Goal: Transaction & Acquisition: Purchase product/service

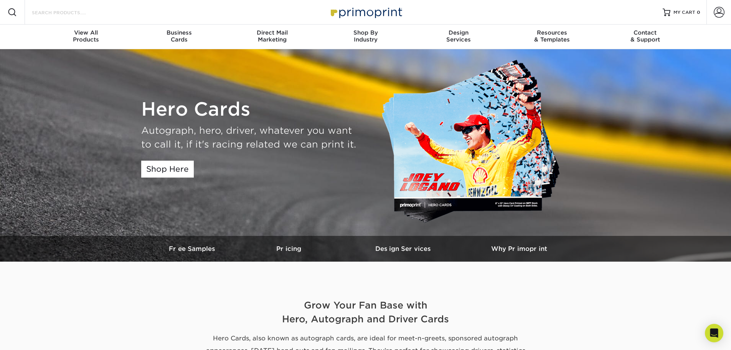
click at [62, 11] on input "Search Products" at bounding box center [68, 12] width 75 height 9
click at [160, 174] on link "Shop Here" at bounding box center [167, 168] width 53 height 17
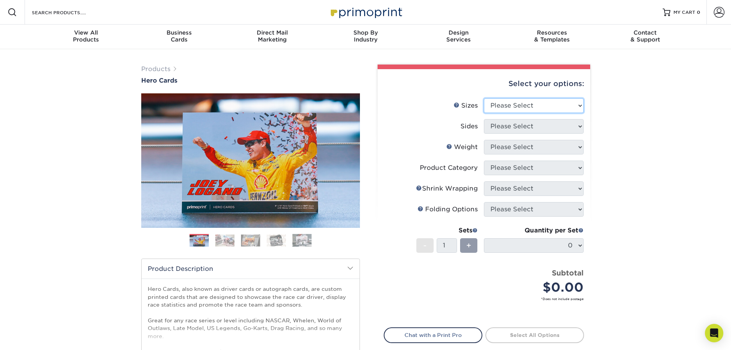
click at [523, 104] on select "Please Select 1.5" x 7" 4" x 6" 5" x 7" 6" x 8" 6" x 8.5" 6" x 9" 7" x 8.5" 7.5…" at bounding box center [534, 105] width 100 height 15
select select "5.00x7.00"
click at [484, 98] on select "Please Select 1.5" x 7" 4" x 6" 5" x 7" 6" x 8" 6" x 8.5" 6" x 9" 7" x 8.5" 7.5…" at bounding box center [534, 105] width 100 height 15
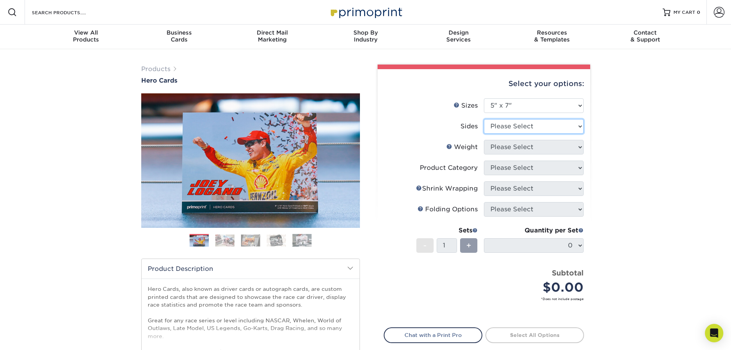
click at [525, 128] on select "Please Select Print Both Sides Print Front Only" at bounding box center [534, 126] width 100 height 15
select select "13abbda7-1d64-4f25-8bb2-c179b224825d"
click at [484, 119] on select "Please Select Print Both Sides Print Front Only" at bounding box center [534, 126] width 100 height 15
click at [513, 149] on select "Please Select 14PT 16PT 100LB" at bounding box center [534, 147] width 100 height 15
select select "16PT"
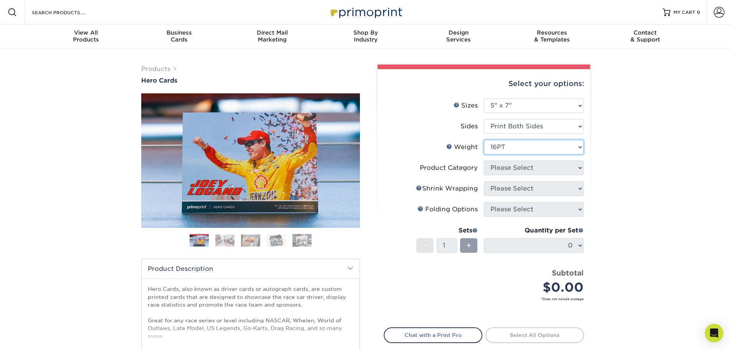
click at [484, 140] on select "Please Select 14PT 16PT 100LB" at bounding box center [534, 147] width 100 height 15
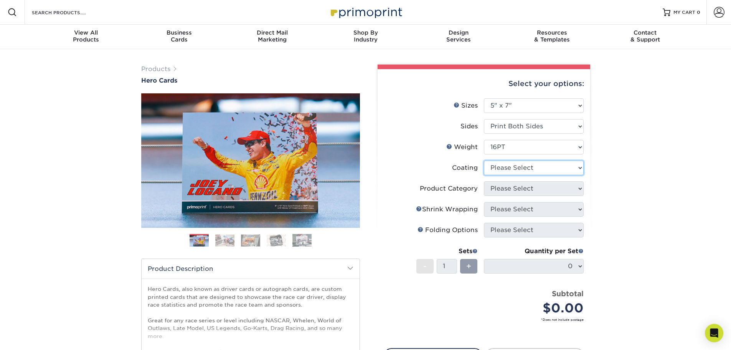
click at [509, 168] on select at bounding box center [534, 167] width 100 height 15
select select "1e8116af-acfc-44b1-83dc-8181aa338834"
click at [484, 160] on select at bounding box center [534, 167] width 100 height 15
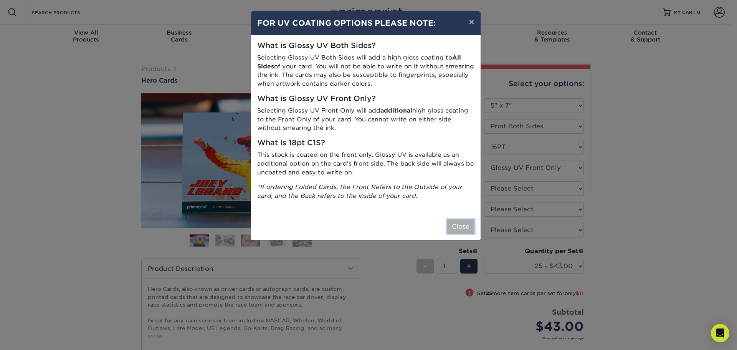
click at [461, 231] on button "Close" at bounding box center [461, 226] width 28 height 15
click at [461, 231] on div "Artwork" at bounding box center [460, 229] width 36 height 9
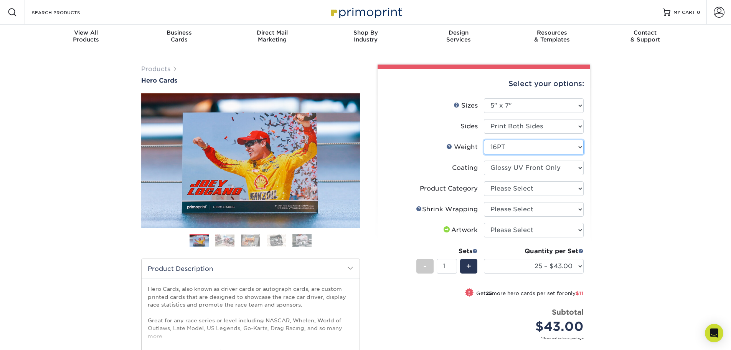
click at [519, 150] on select "Please Select 14PT 16PT 100LB" at bounding box center [534, 147] width 100 height 15
click at [516, 187] on select "Please Select Postcards" at bounding box center [534, 188] width 100 height 15
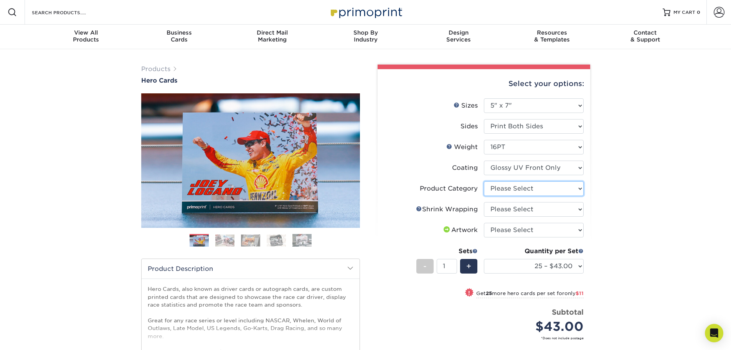
select select "9b7272e0-d6c8-4c3c-8e97-d3a1bcdab858"
click at [484, 181] on select "Please Select Postcards" at bounding box center [534, 188] width 100 height 15
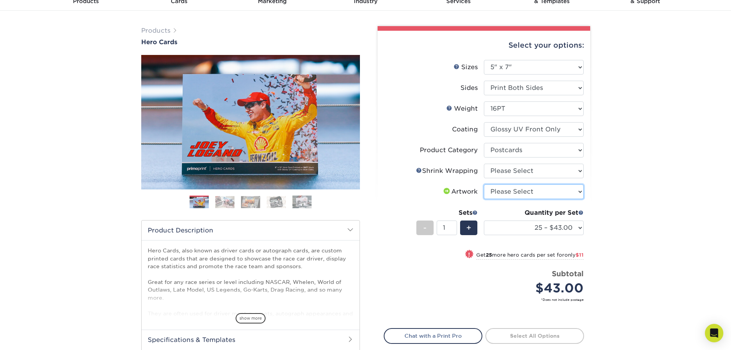
click at [517, 193] on select "Please Select I will upload files I need a design - $150" at bounding box center [534, 191] width 100 height 15
select select "upload"
click at [484, 184] on select "Please Select I will upload files I need a design - $150" at bounding box center [534, 191] width 100 height 15
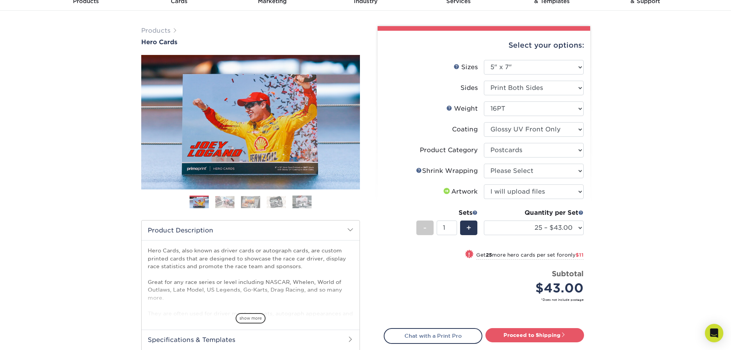
click at [516, 214] on div "Quantity per Set" at bounding box center [534, 212] width 100 height 9
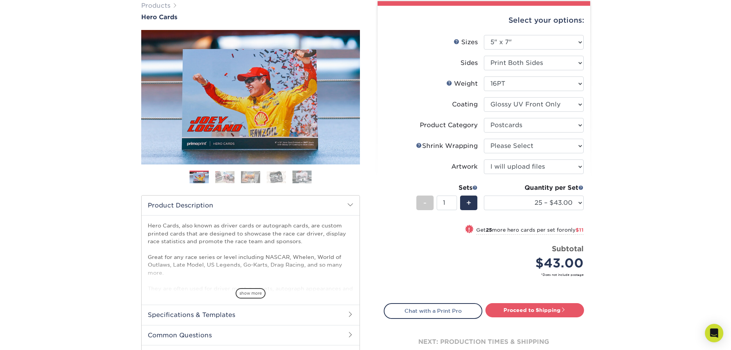
scroll to position [77, 0]
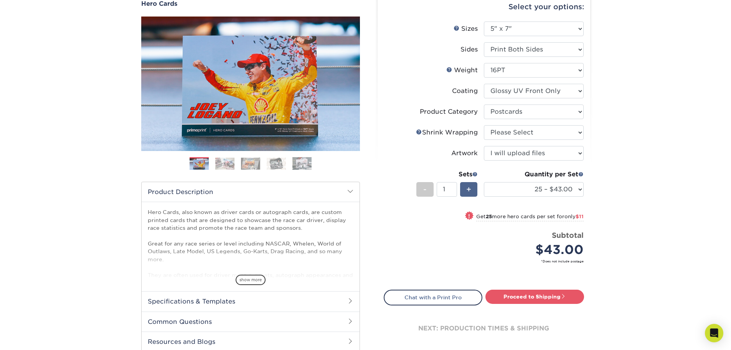
click at [471, 189] on span "+" at bounding box center [468, 189] width 5 height 12
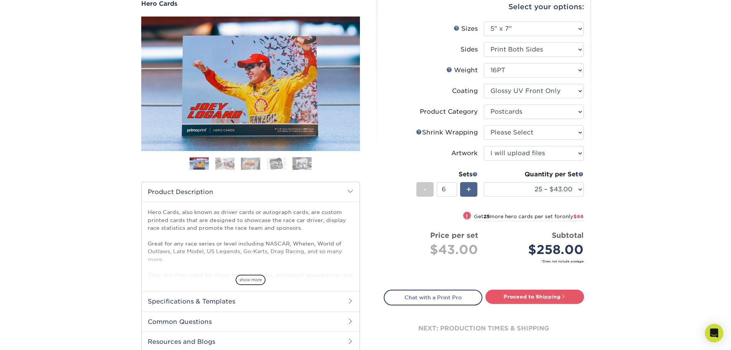
click at [471, 189] on span "+" at bounding box center [468, 189] width 5 height 12
type input "7"
click at [510, 192] on select "25 – $43.00 50 – $54.00 75 – $67.00 100 – $92.00 250 – $148.00 500 – $190.00 10…" at bounding box center [534, 189] width 100 height 15
select select "250 – $148.00"
click at [484, 182] on select "25 – $43.00 50 – $54.00 75 – $67.00 100 – $92.00 250 – $148.00 500 – $190.00 10…" at bounding box center [534, 189] width 100 height 15
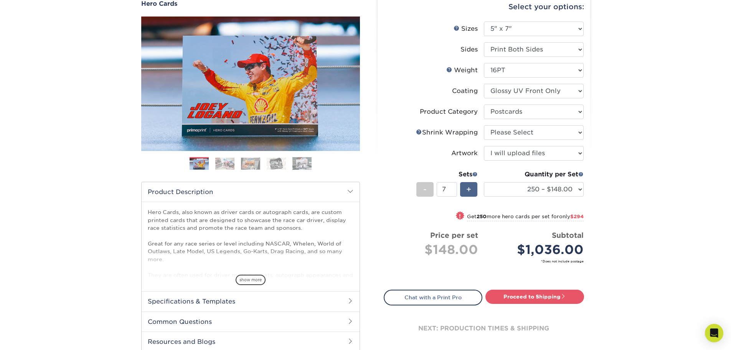
click at [469, 187] on span "+" at bounding box center [468, 189] width 5 height 12
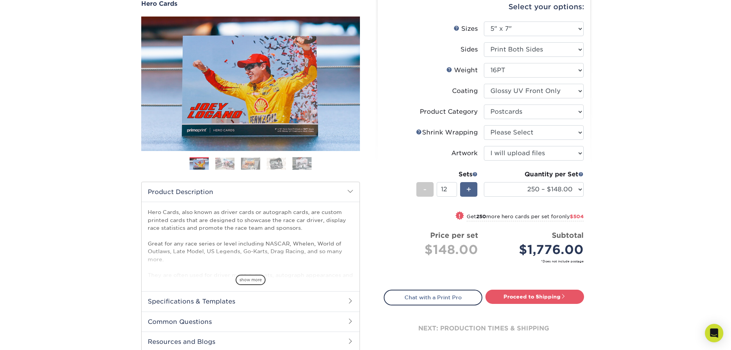
click at [469, 187] on span "+" at bounding box center [468, 189] width 5 height 12
click at [425, 187] on span "-" at bounding box center [424, 189] width 3 height 12
click at [426, 187] on span "-" at bounding box center [424, 189] width 3 height 12
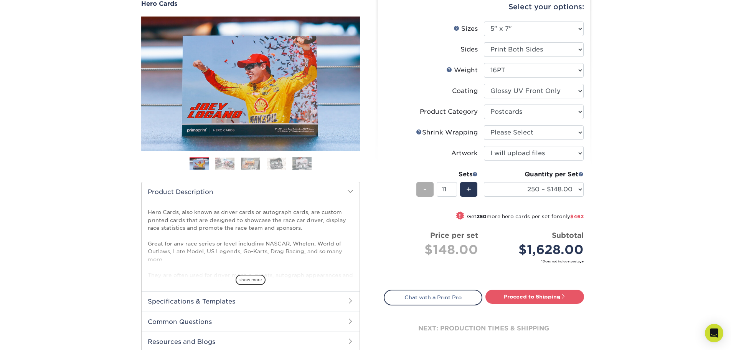
click at [426, 187] on span "-" at bounding box center [424, 189] width 3 height 12
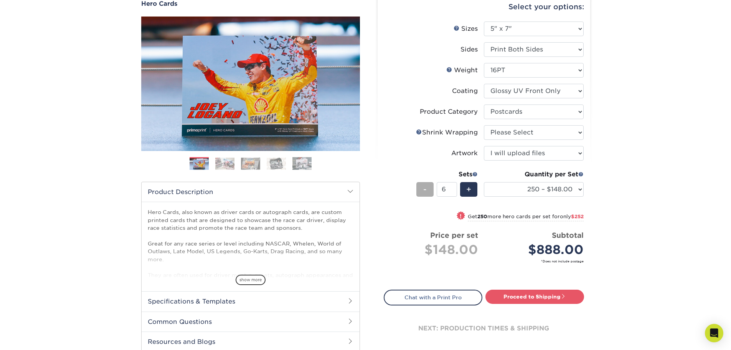
click at [426, 187] on span "-" at bounding box center [424, 189] width 3 height 12
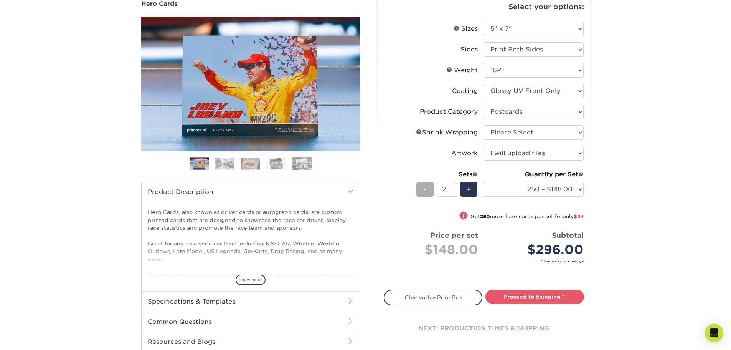
type input "1"
click at [579, 189] on select "25 – $43.00 50 – $54.00 75 – $67.00 100 – $92.00 250 – $148.00 500 – $190.00 10…" at bounding box center [534, 189] width 100 height 15
click at [484, 182] on select "25 – $43.00 50 – $54.00 75 – $67.00 100 – $92.00 250 – $148.00 500 – $190.00 10…" at bounding box center [534, 189] width 100 height 15
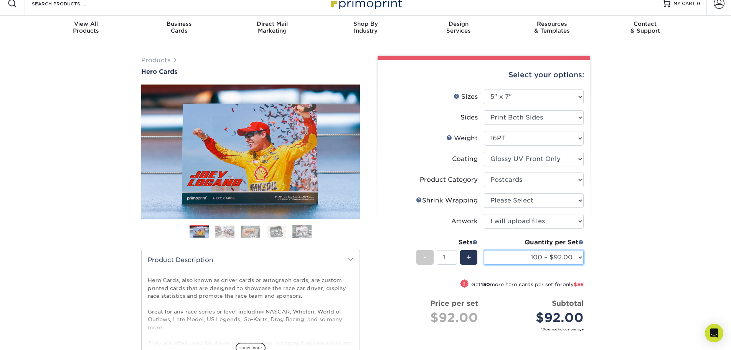
scroll to position [0, 0]
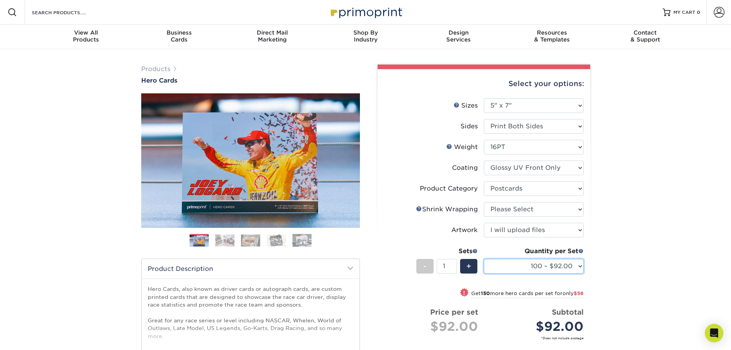
click at [508, 264] on select "25 – $43.00 50 – $54.00 75 – $67.00 100 – $92.00 250 – $148.00 500 – $190.00 10…" at bounding box center [534, 266] width 100 height 15
select select "50 – $54.00"
click at [484, 259] on select "25 – $43.00 50 – $54.00 75 – $67.00 100 – $92.00 250 – $148.00 500 – $190.00 10…" at bounding box center [534, 266] width 100 height 15
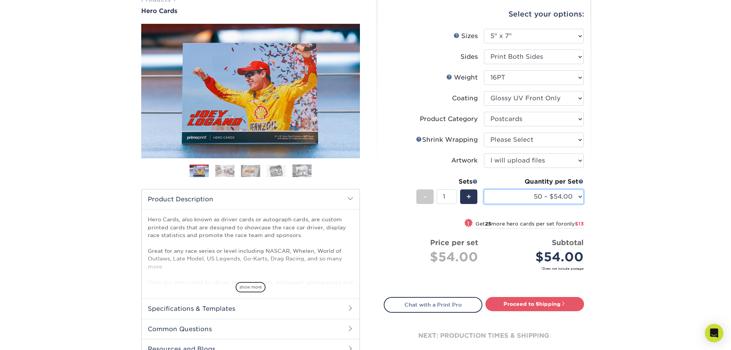
scroll to position [77, 0]
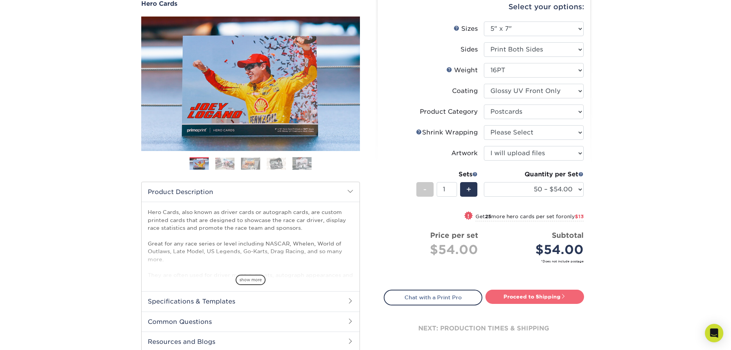
click at [515, 294] on link "Proceed to Shipping" at bounding box center [534, 296] width 99 height 14
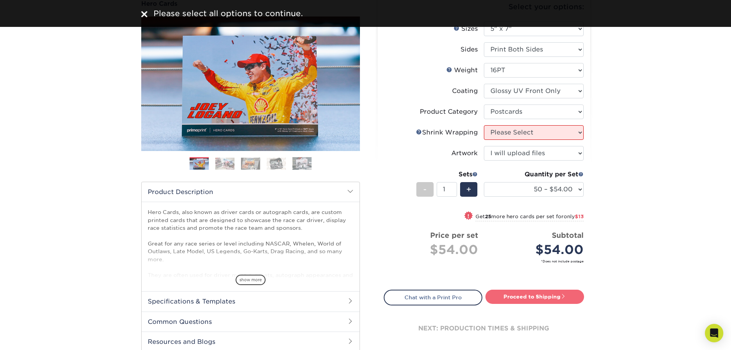
click at [515, 294] on link "Proceed to Shipping" at bounding box center [534, 296] width 99 height 14
click at [162, 299] on h2 "Specifications & Templates" at bounding box center [251, 301] width 218 height 20
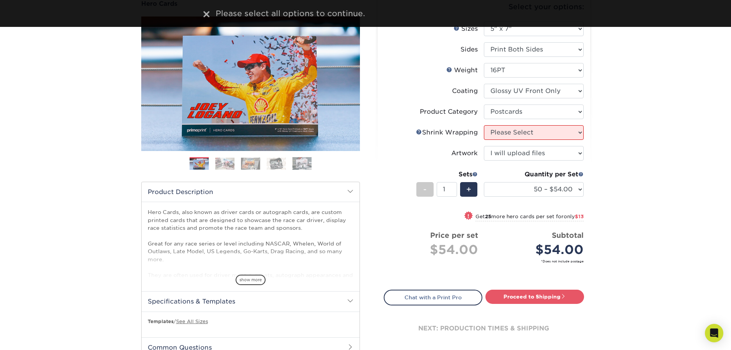
click at [162, 299] on h2 "Specifications & Templates" at bounding box center [251, 301] width 218 height 20
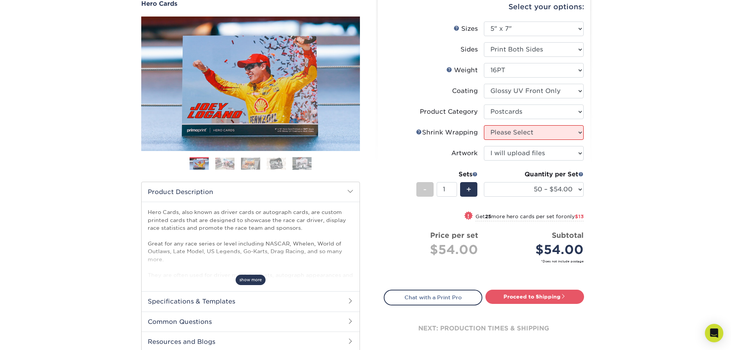
click at [246, 279] on span "show more" at bounding box center [251, 279] width 30 height 10
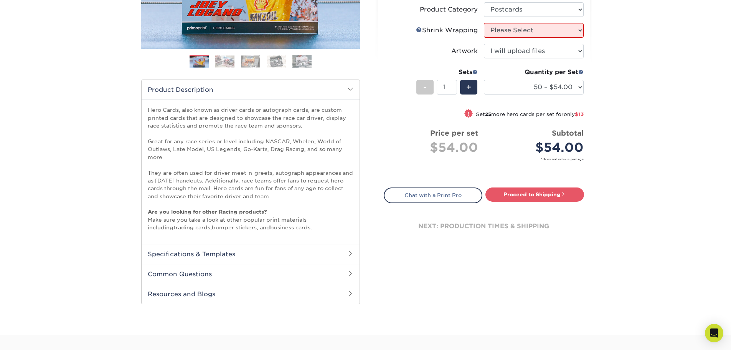
scroll to position [192, 0]
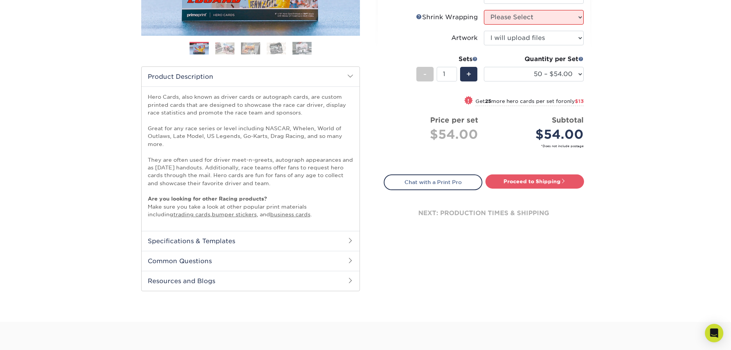
click at [147, 93] on div "Hero Cards, also known as driver cards or autograph cards, are custom printed c…" at bounding box center [251, 158] width 218 height 144
drag, startPoint x: 149, startPoint y: 95, endPoint x: 353, endPoint y: 183, distance: 222.1
click at [353, 183] on div "Hero Cards, also known as driver cards or autograph cards, are custom printed c…" at bounding box center [251, 158] width 218 height 144
copy p "Hero Cards, also known as driver cards or autograph cards, are custom printed c…"
click at [274, 218] on div "Hero Cards, also known as driver cards or autograph cards, are custom printed c…" at bounding box center [251, 158] width 218 height 144
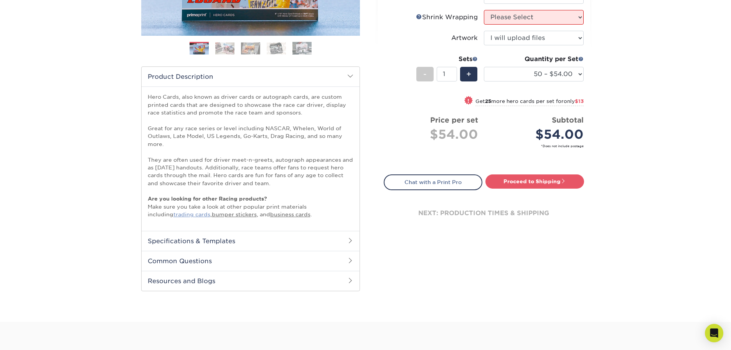
click at [173, 213] on link "trading cards" at bounding box center [191, 214] width 37 height 6
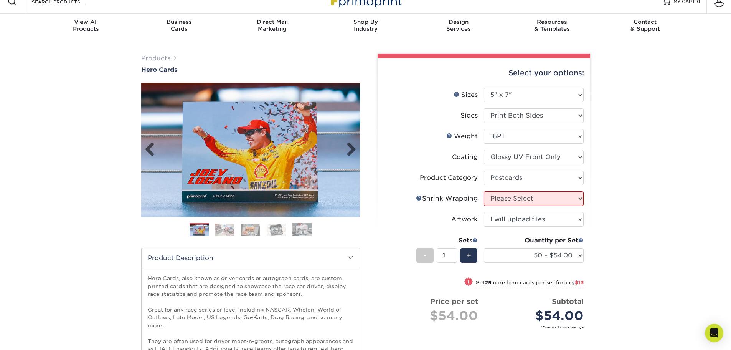
scroll to position [0, 0]
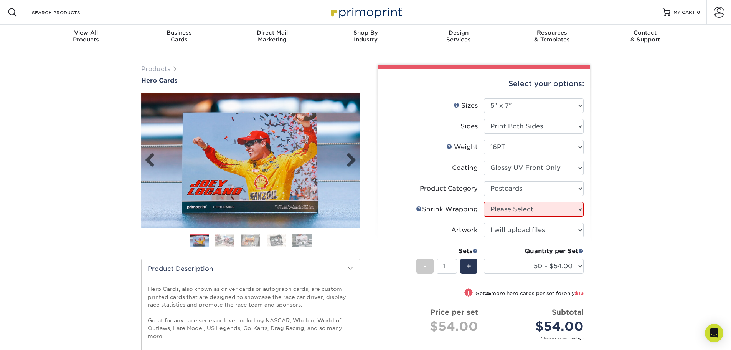
click at [253, 173] on img at bounding box center [250, 160] width 219 height 137
click at [357, 158] on img at bounding box center [250, 160] width 219 height 137
click at [352, 159] on link "Next" at bounding box center [348, 160] width 15 height 15
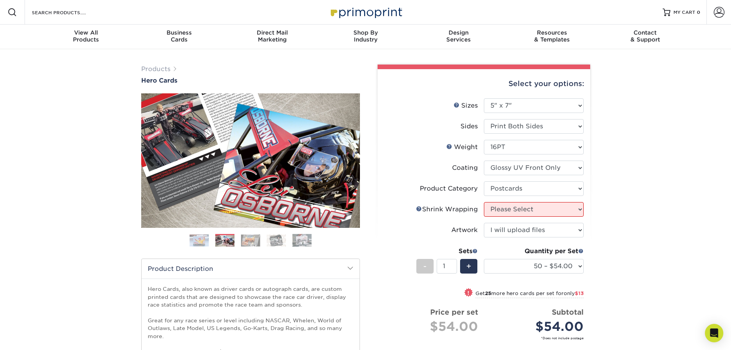
click at [352, 159] on link "Next" at bounding box center [348, 160] width 15 height 15
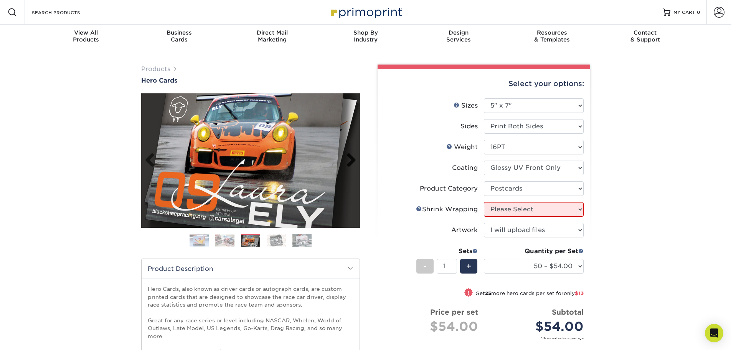
click at [352, 159] on link "Next" at bounding box center [348, 160] width 15 height 15
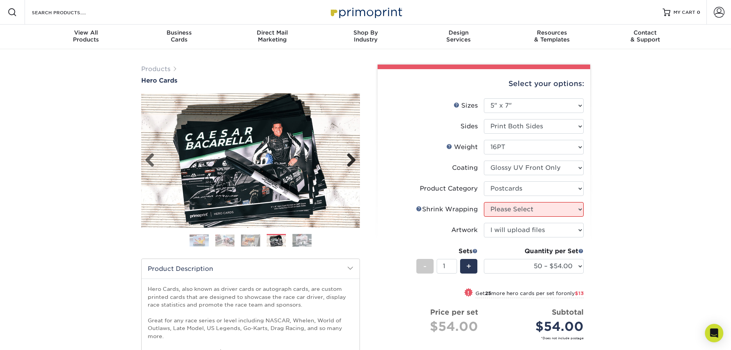
click at [352, 159] on link "Next" at bounding box center [348, 160] width 15 height 15
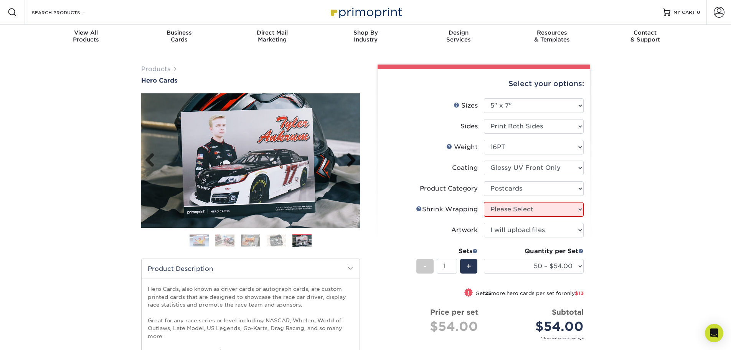
click at [352, 159] on link "Next" at bounding box center [348, 160] width 15 height 15
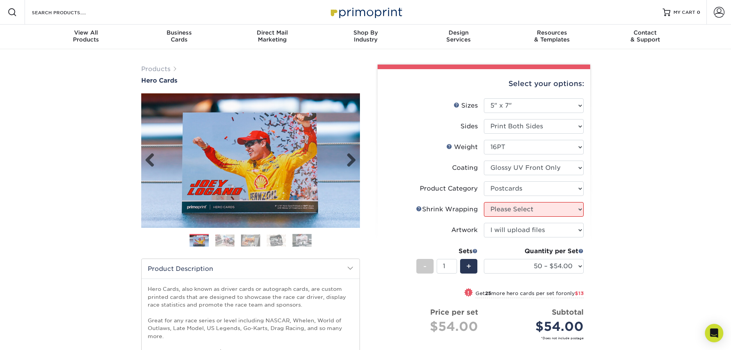
drag, startPoint x: 233, startPoint y: 166, endPoint x: 309, endPoint y: 147, distance: 78.4
click at [309, 147] on img at bounding box center [250, 160] width 219 height 137
click at [351, 159] on link "Next" at bounding box center [348, 160] width 15 height 15
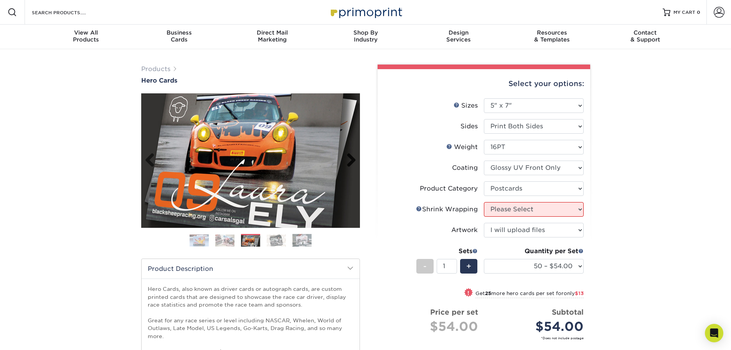
click at [351, 159] on link "Next" at bounding box center [348, 160] width 15 height 15
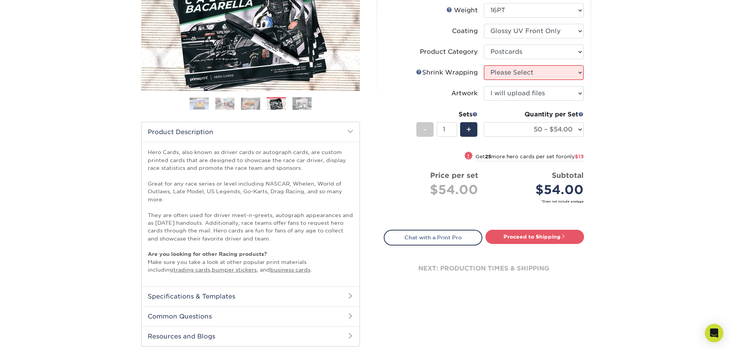
scroll to position [154, 0]
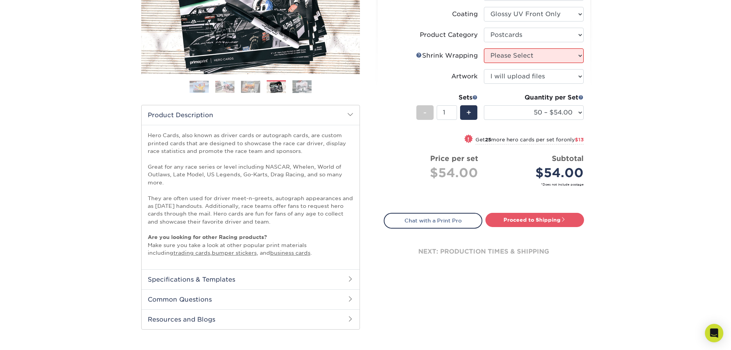
click at [449, 251] on div "next: production times & shipping" at bounding box center [484, 251] width 200 height 46
click at [519, 58] on select "Please Select No Shrink Wrapping Shrink Wrap 100 Per Package Shrink Wrap 50 Per…" at bounding box center [534, 55] width 100 height 15
select select "c8749376-e7da-41d0-b3dc-647faf84d907"
click at [484, 48] on select "Please Select No Shrink Wrapping Shrink Wrap 100 Per Package Shrink Wrap 50 Per…" at bounding box center [534, 55] width 100 height 15
click at [524, 221] on link "Proceed to Shipping" at bounding box center [534, 220] width 99 height 14
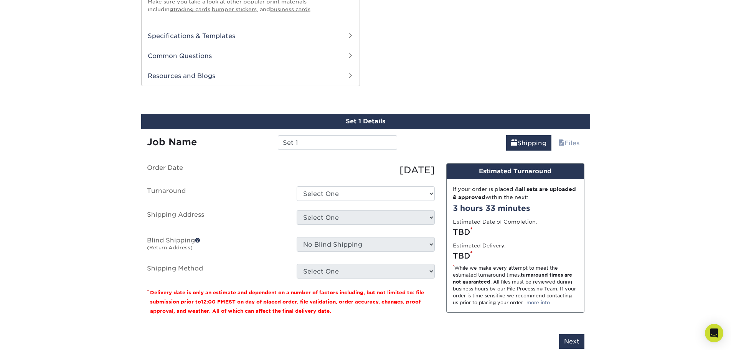
scroll to position [445, 0]
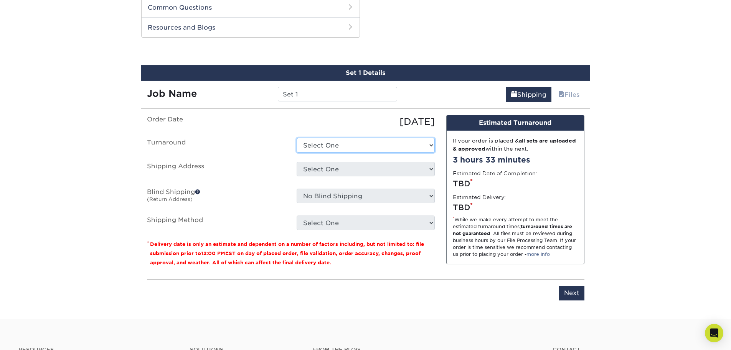
click at [367, 148] on select "Select One 2-4 Business Days 2 Day Next Business Day" at bounding box center [366, 145] width 138 height 15
select select "040c0b21-5846-4fab-9418-d5aea5e9f591"
click at [297, 138] on select "Select One 2-4 Business Days 2 Day Next Business Day" at bounding box center [366, 145] width 138 height 15
click at [363, 169] on select "Select One + Add New Address - Login" at bounding box center [366, 169] width 138 height 15
select select "newaddress"
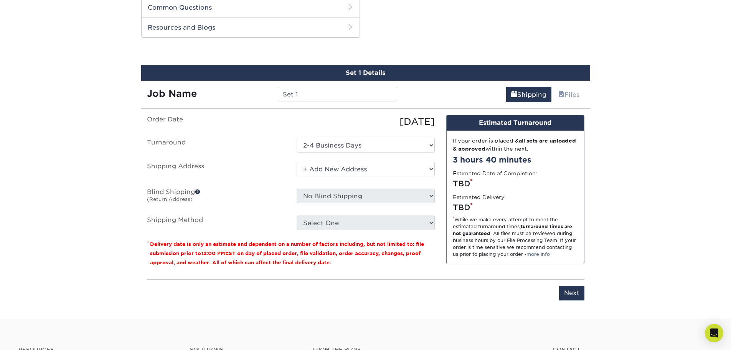
click at [297, 162] on select "Select One + Add New Address - Login" at bounding box center [366, 169] width 138 height 15
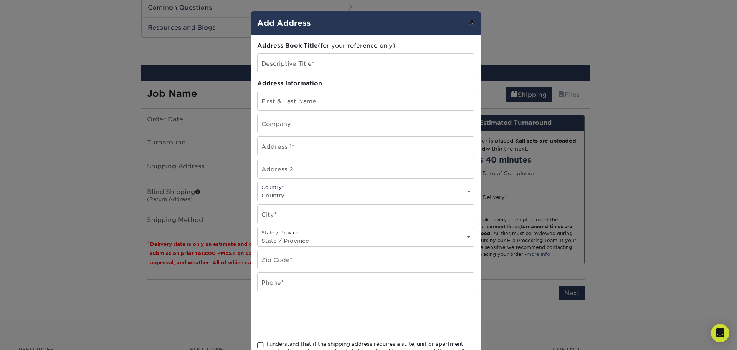
click at [469, 21] on button "×" at bounding box center [471, 21] width 18 height 21
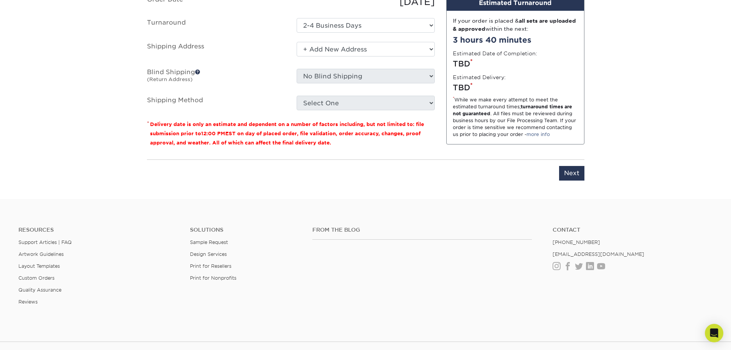
scroll to position [560, 0]
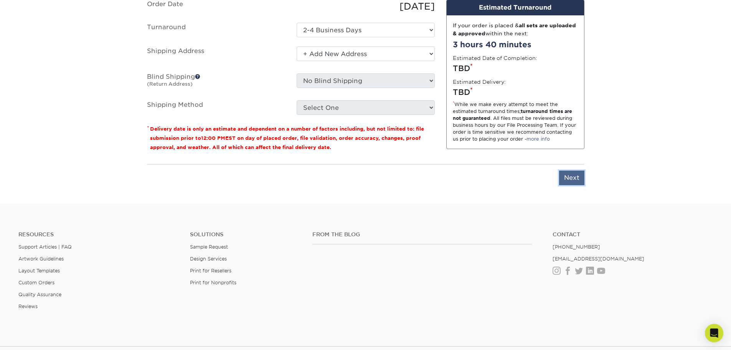
click at [572, 174] on input "Next" at bounding box center [571, 177] width 25 height 15
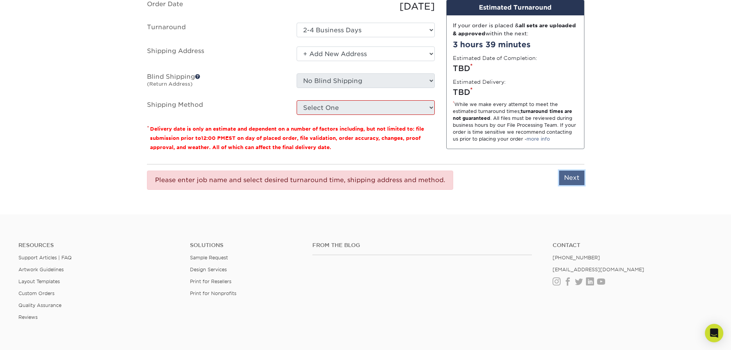
click at [572, 174] on input "Next" at bounding box center [571, 177] width 25 height 15
type input "Next"
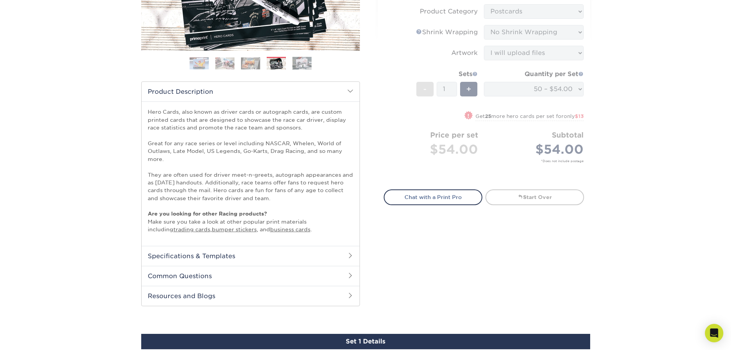
scroll to position [177, 0]
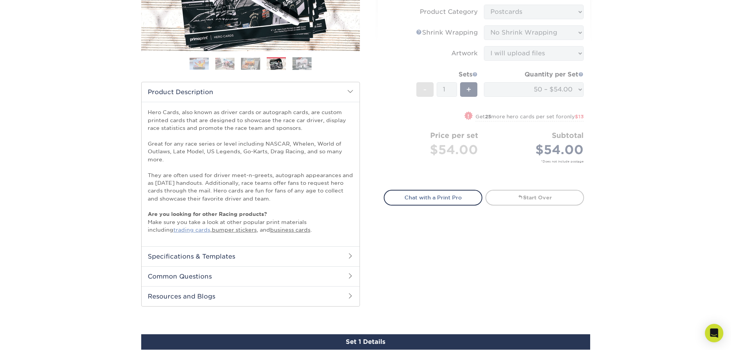
click at [173, 231] on link "trading cards" at bounding box center [191, 229] width 37 height 6
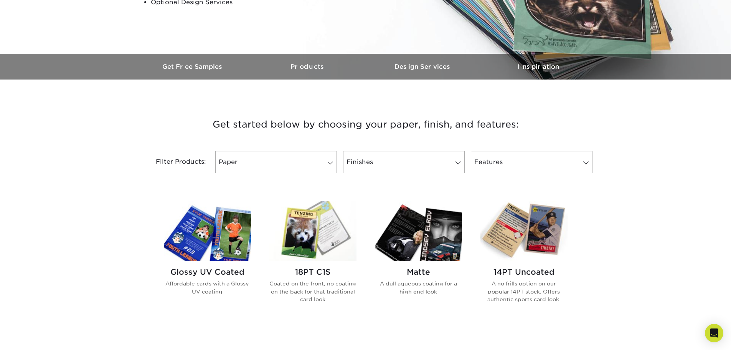
scroll to position [192, 0]
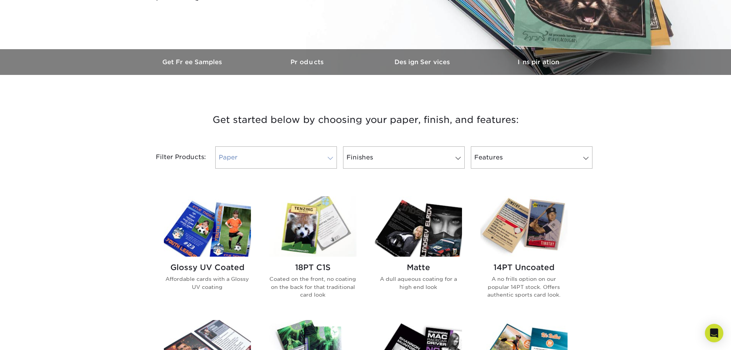
click at [303, 160] on link "Paper" at bounding box center [276, 157] width 122 height 22
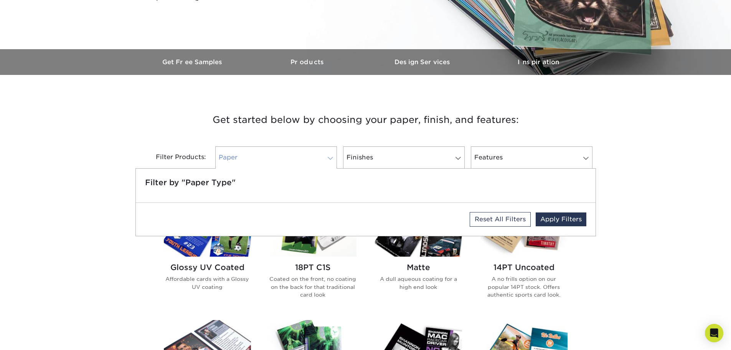
click at [303, 160] on link "Paper" at bounding box center [276, 157] width 122 height 22
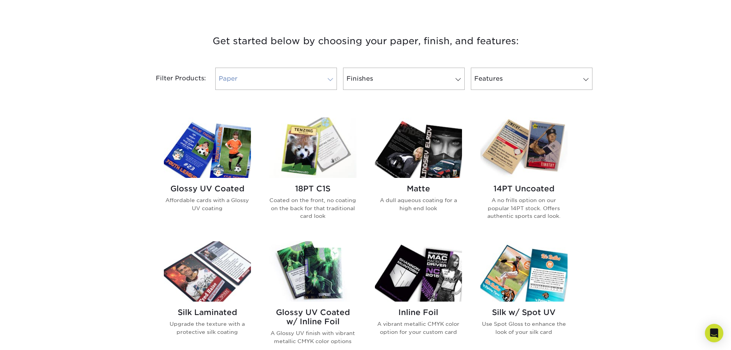
scroll to position [269, 0]
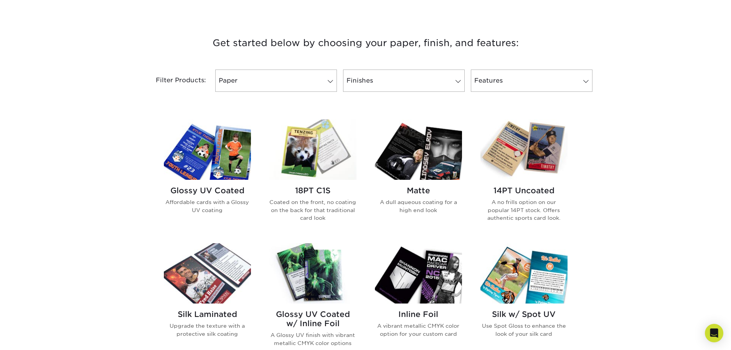
click at [227, 155] on img at bounding box center [207, 149] width 87 height 60
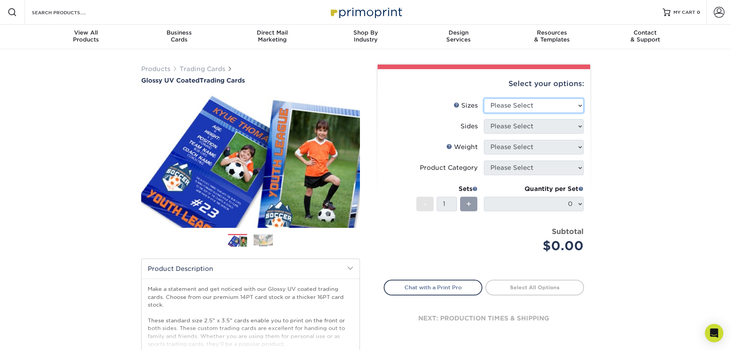
click at [572, 107] on select "Please Select 2.5" x 3.5"" at bounding box center [534, 105] width 100 height 15
select select "2.50x3.50"
click at [484, 98] on select "Please Select 2.5" x 3.5"" at bounding box center [534, 105] width 100 height 15
click at [551, 129] on select "Please Select Print Both Sides Print Front Only" at bounding box center [534, 126] width 100 height 15
select select "13abbda7-1d64-4f25-8bb2-c179b224825d"
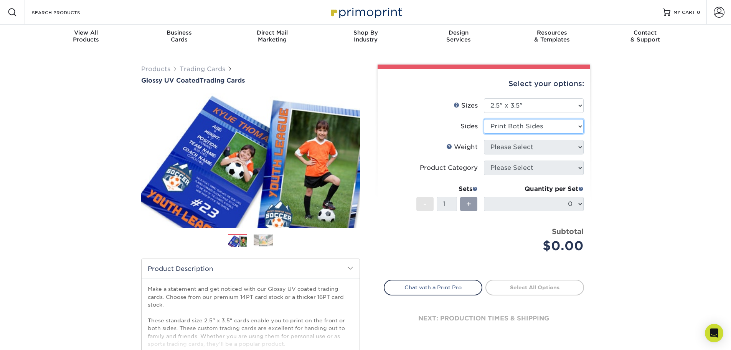
click at [484, 119] on select "Please Select Print Both Sides Print Front Only" at bounding box center [534, 126] width 100 height 15
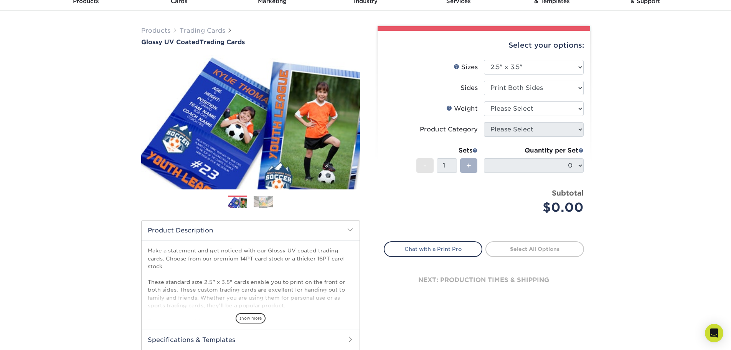
click at [476, 167] on div "+" at bounding box center [468, 165] width 17 height 15
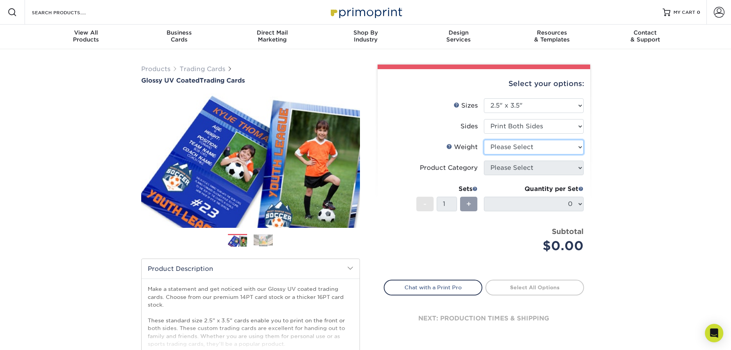
click at [519, 146] on select "Please Select 16PT 14PT 18PT C1S" at bounding box center [534, 147] width 100 height 15
select select "14PT"
click at [484, 140] on select "Please Select 16PT 14PT 18PT C1S" at bounding box center [534, 147] width 100 height 15
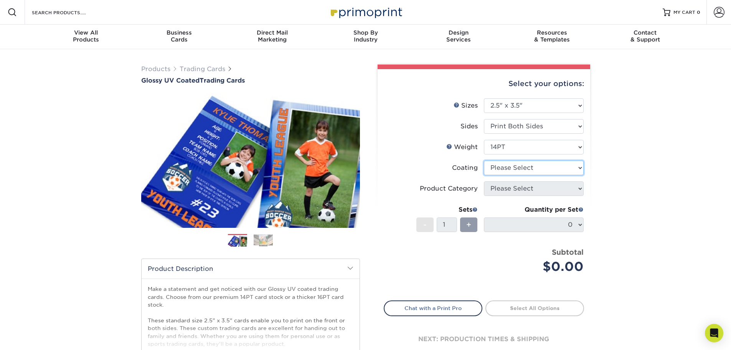
click at [533, 170] on select at bounding box center [534, 167] width 100 height 15
select select "1e8116af-acfc-44b1-83dc-8181aa338834"
click at [484, 160] on select at bounding box center [534, 167] width 100 height 15
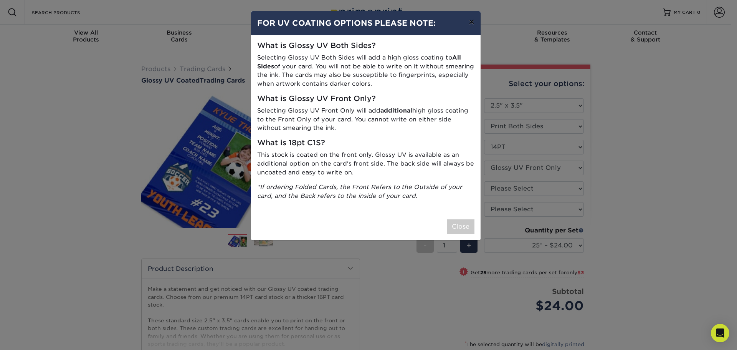
click at [473, 20] on button "×" at bounding box center [471, 21] width 18 height 21
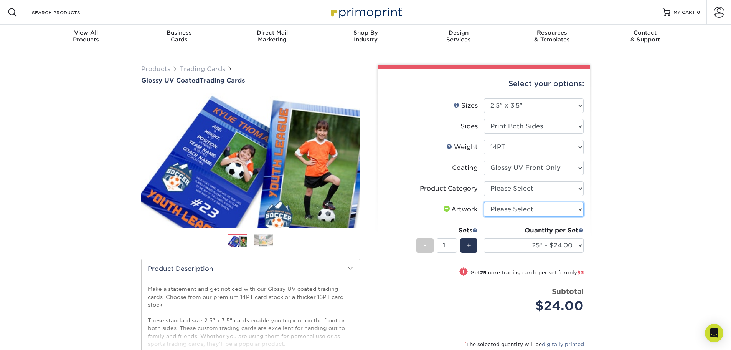
click at [543, 208] on select "Please Select I will upload files I need a design - $100" at bounding box center [534, 209] width 100 height 15
select select "upload"
click at [484, 202] on select "Please Select I will upload files I need a design - $100" at bounding box center [534, 209] width 100 height 15
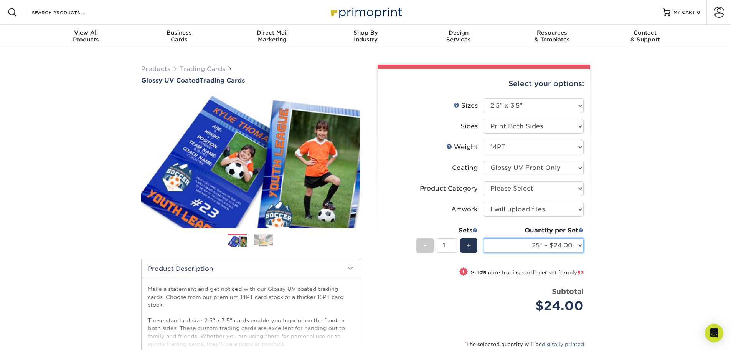
click at [580, 244] on select "25* – $24.00 50* – $27.00 75* – $34.00 100* – $37.00 250* – $48.00 500 – $59.00…" at bounding box center [534, 245] width 100 height 15
click at [393, 311] on div "Price per set $24.00" at bounding box center [434, 300] width 100 height 29
click at [469, 245] on span "+" at bounding box center [468, 245] width 5 height 12
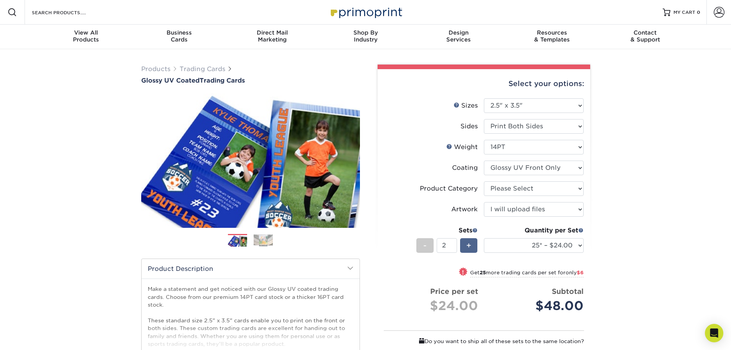
click at [470, 246] on span "+" at bounding box center [468, 245] width 5 height 12
type input "6"
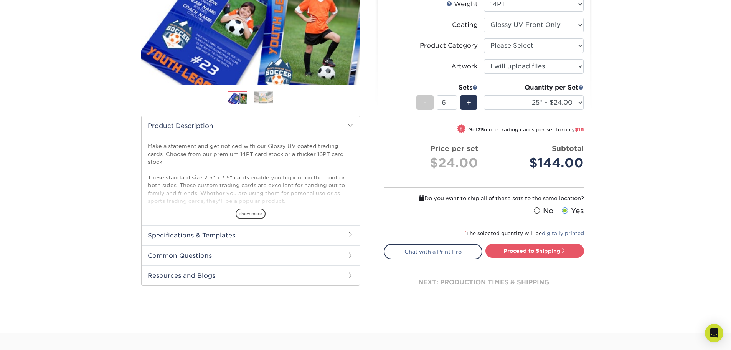
scroll to position [154, 0]
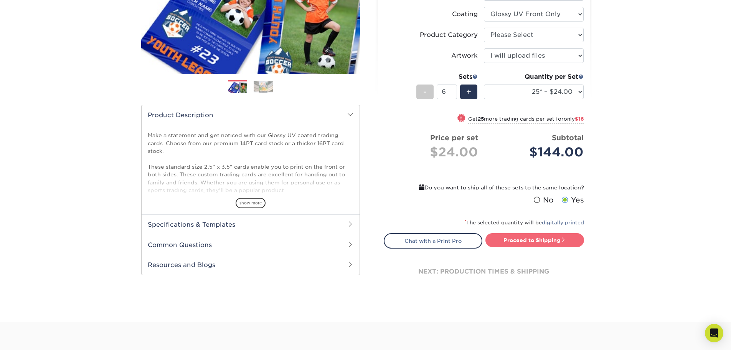
click at [516, 242] on link "Proceed to Shipping" at bounding box center [534, 240] width 99 height 14
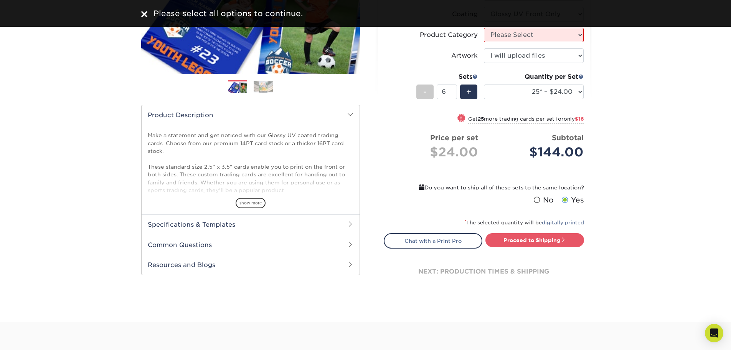
scroll to position [115, 0]
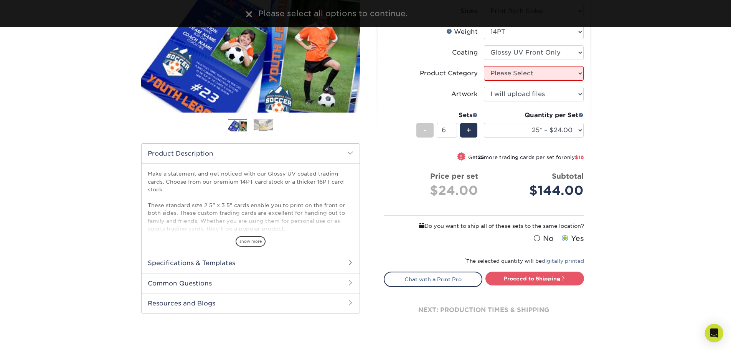
click at [213, 266] on h2 "Specifications & Templates" at bounding box center [251, 263] width 218 height 20
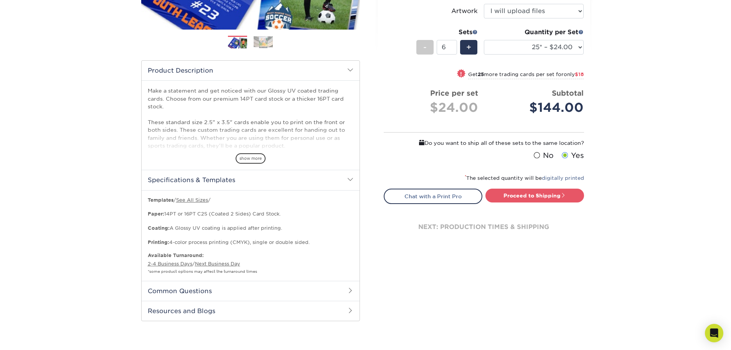
scroll to position [192, 0]
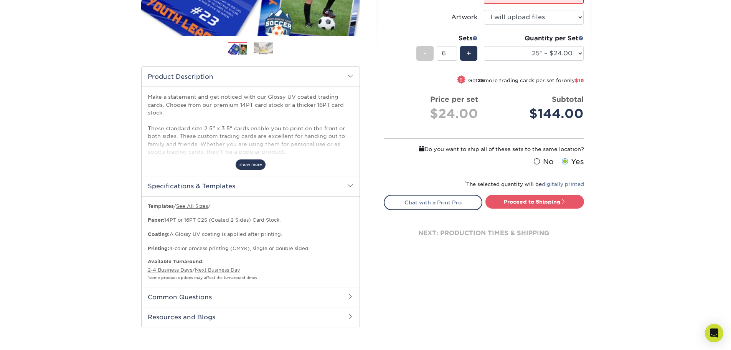
click at [255, 163] on span "show more" at bounding box center [251, 164] width 30 height 10
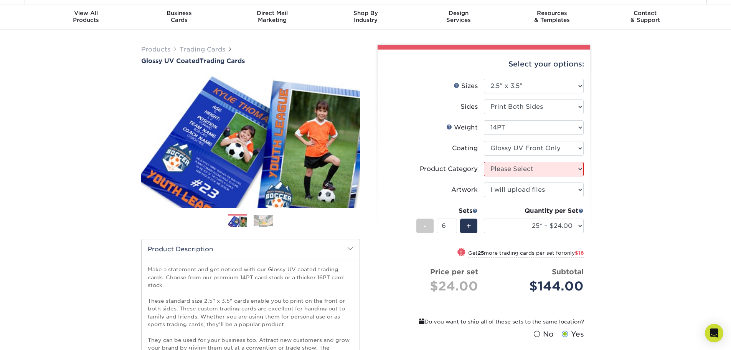
scroll to position [0, 0]
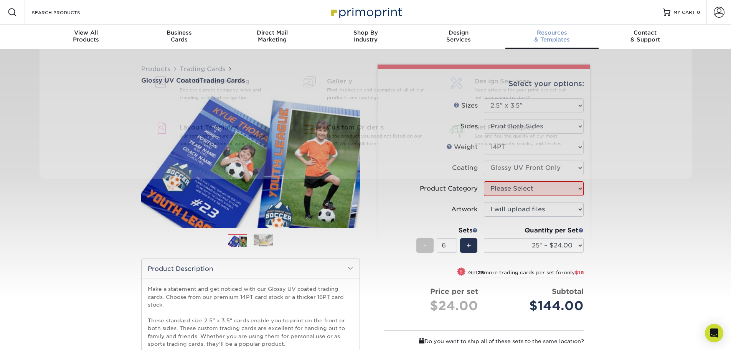
click at [557, 35] on span "Resources" at bounding box center [551, 32] width 93 height 7
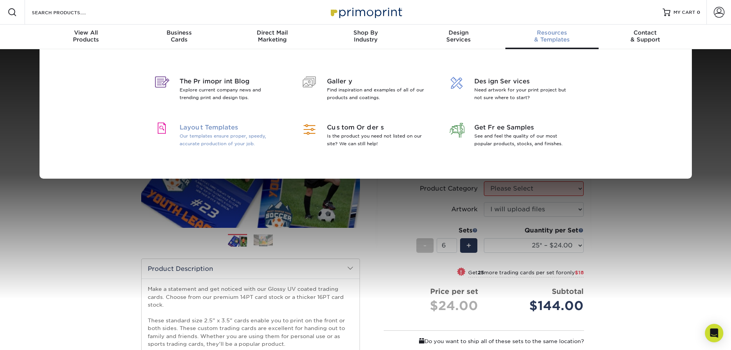
click at [198, 136] on p "Our templates ensure proper, speedy, accurate production of your job." at bounding box center [229, 139] width 99 height 15
